Goal: Task Accomplishment & Management: Use online tool/utility

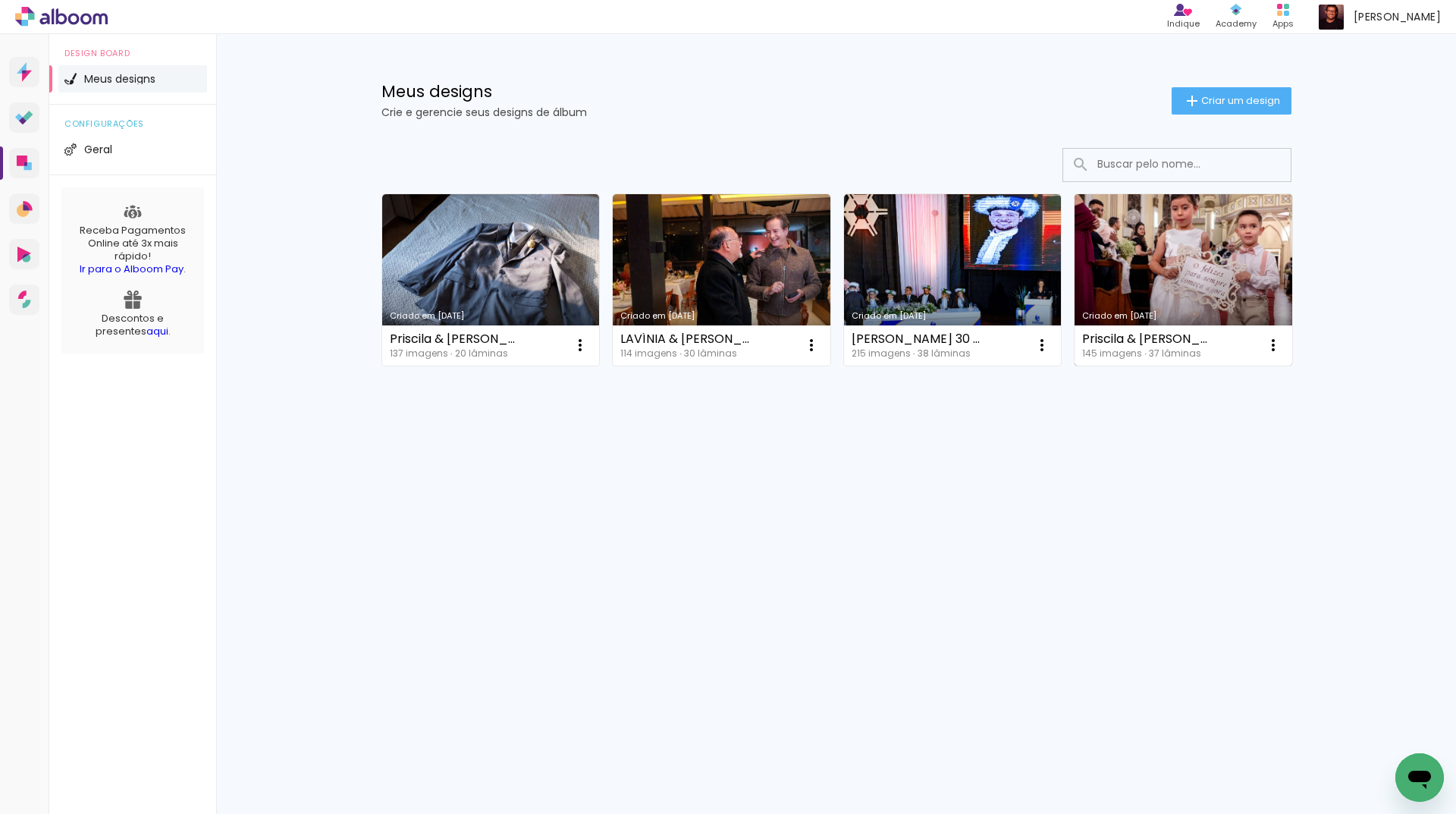
click at [1178, 274] on link "Criado em [DATE]" at bounding box center [1183, 279] width 218 height 171
